Goal: Book appointment/travel/reservation

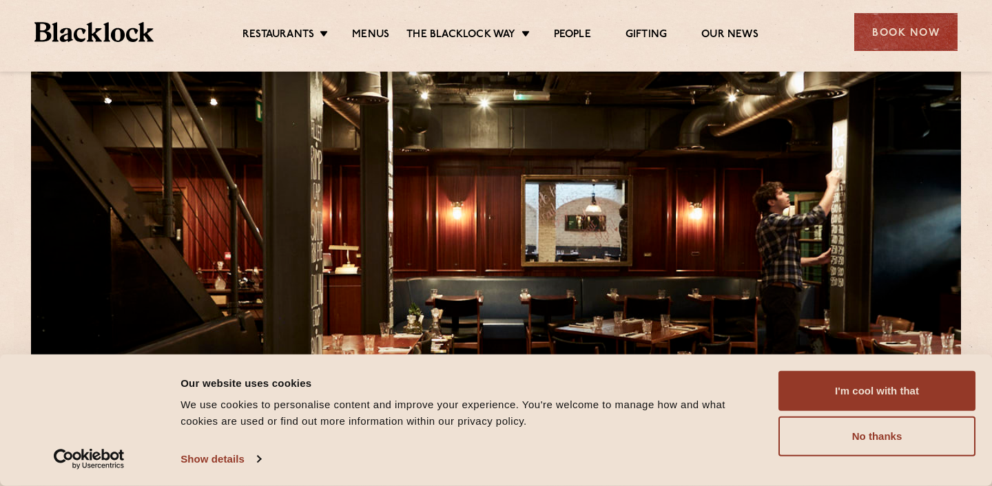
scroll to position [43, 0]
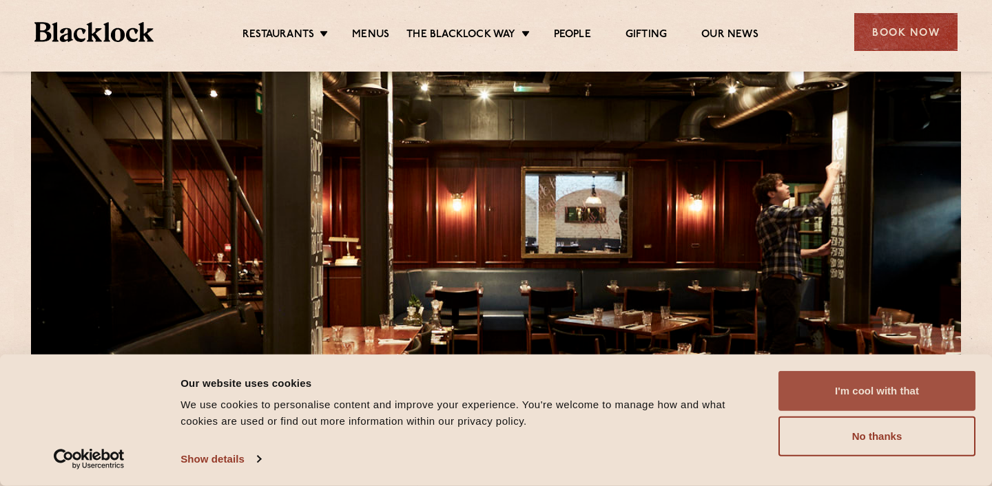
click at [906, 390] on button "I'm cool with that" at bounding box center [876, 391] width 197 height 40
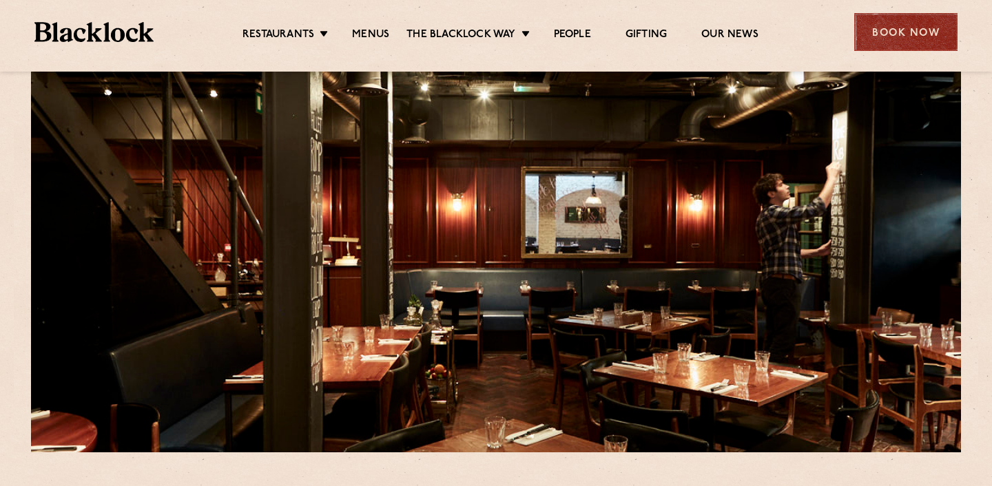
click at [902, 36] on div "Book Now" at bounding box center [905, 32] width 103 height 38
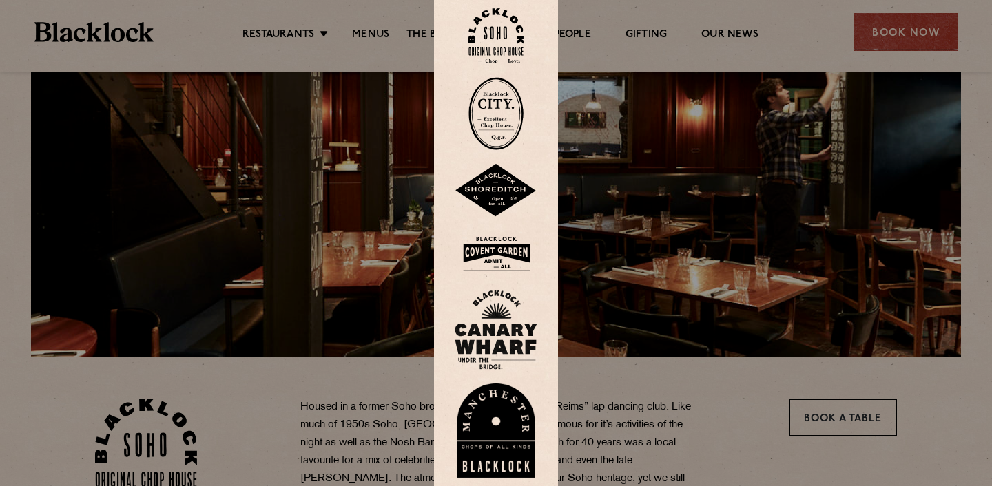
scroll to position [137, 0]
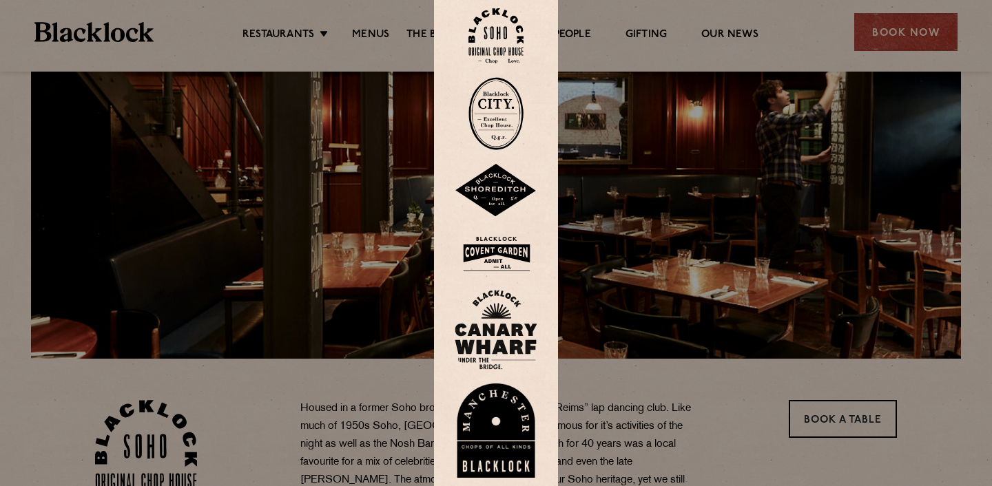
click at [492, 384] on img at bounding box center [496, 431] width 83 height 95
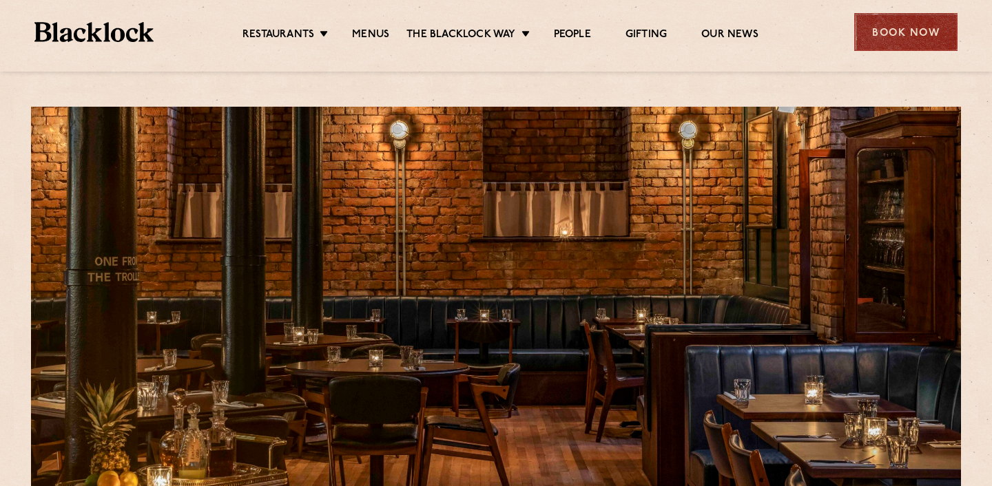
click at [890, 45] on div "Book Now" at bounding box center [905, 32] width 103 height 38
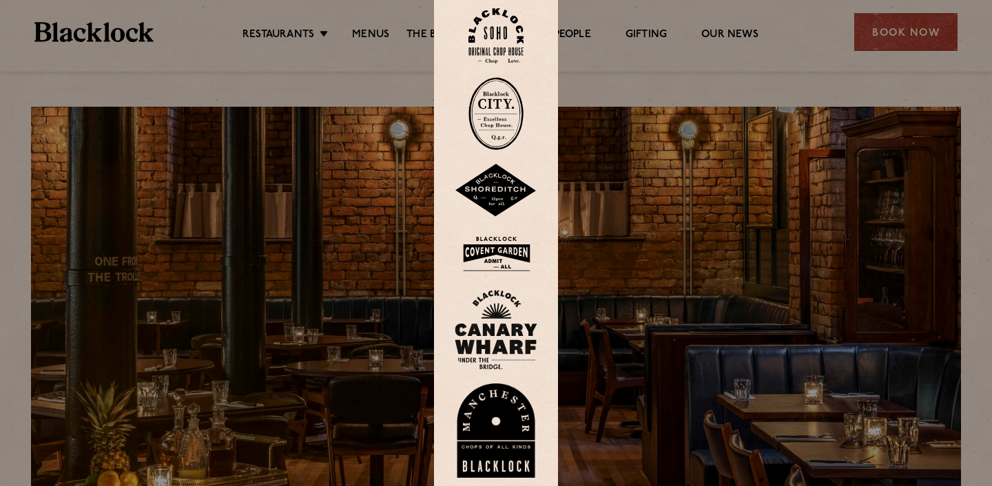
click at [512, 247] on img at bounding box center [496, 253] width 83 height 45
